Goal: Transaction & Acquisition: Purchase product/service

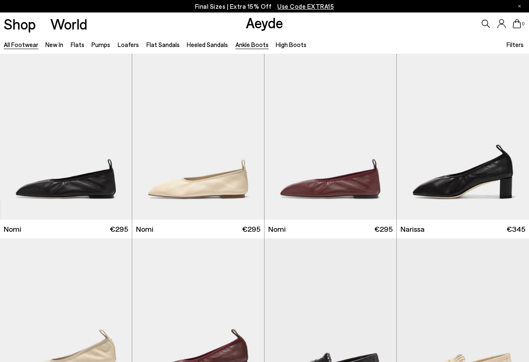
click at [247, 44] on link "Ankle Boots" at bounding box center [251, 44] width 33 height 7
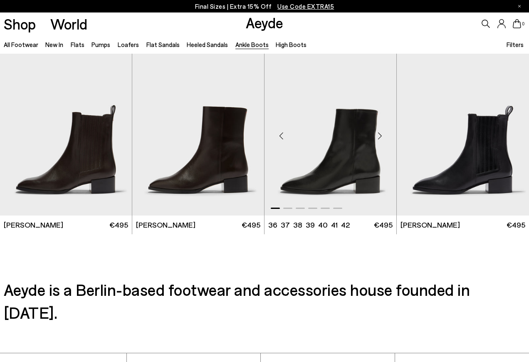
scroll to position [1483, 0]
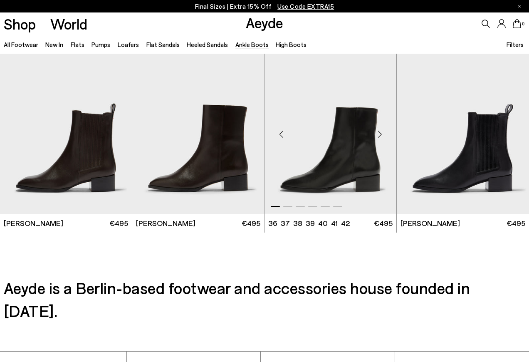
click at [307, 175] on img "1 / 6" at bounding box center [331, 131] width 132 height 166
